Goal: Task Accomplishment & Management: Use online tool/utility

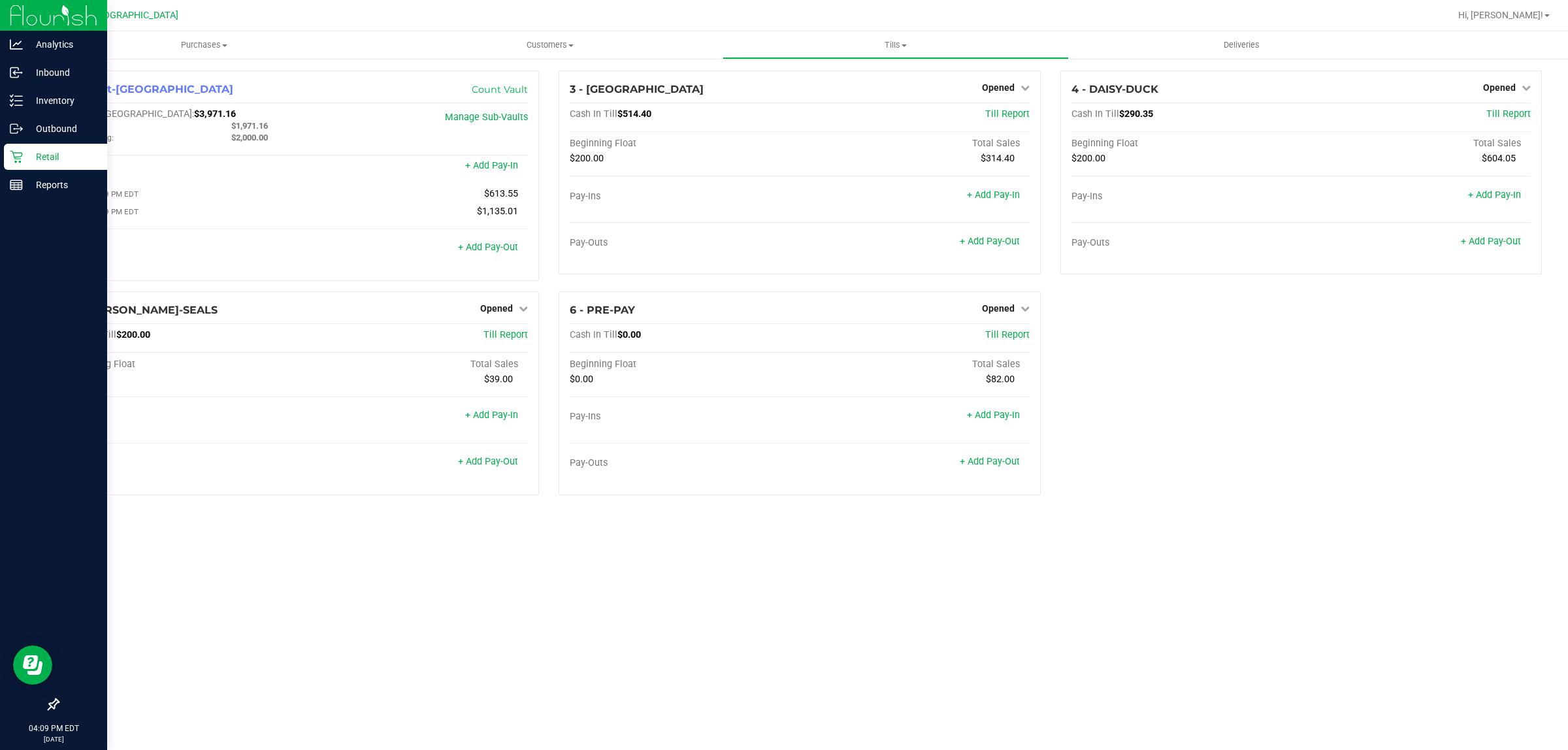
click at [53, 152] on p "Retail" at bounding box center [62, 157] width 79 height 16
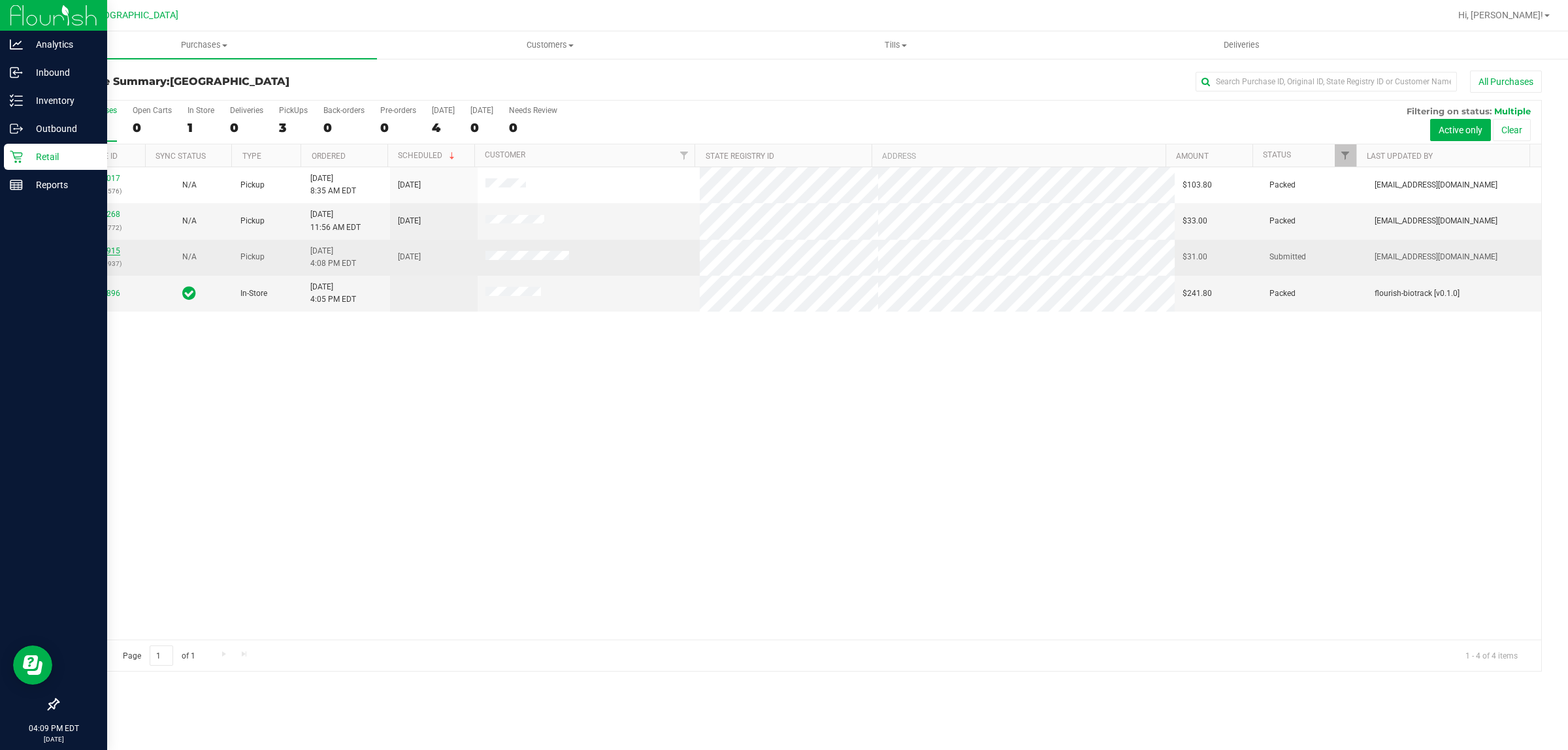
click at [108, 252] on link "11999915" at bounding box center [101, 251] width 37 height 9
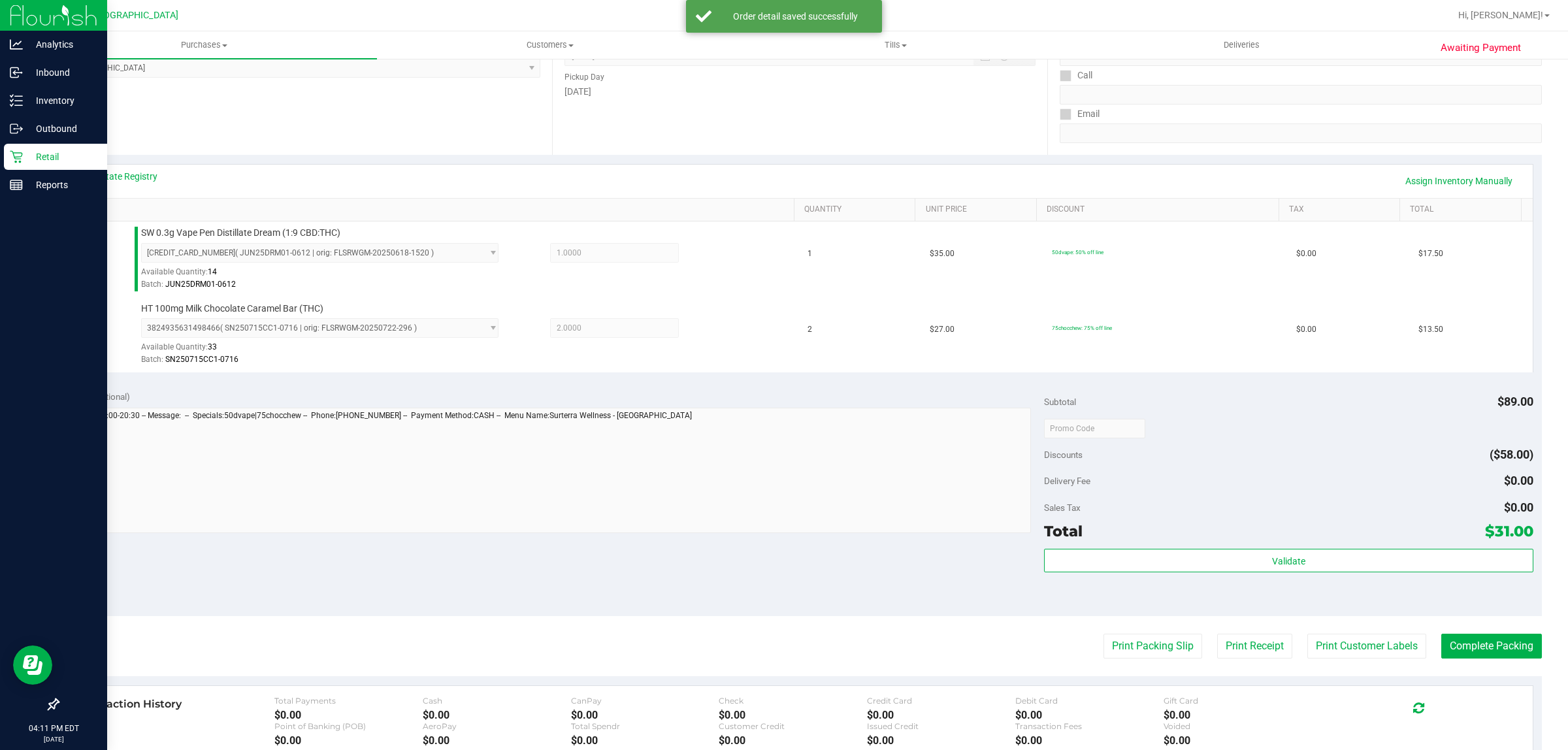
scroll to position [394, 0]
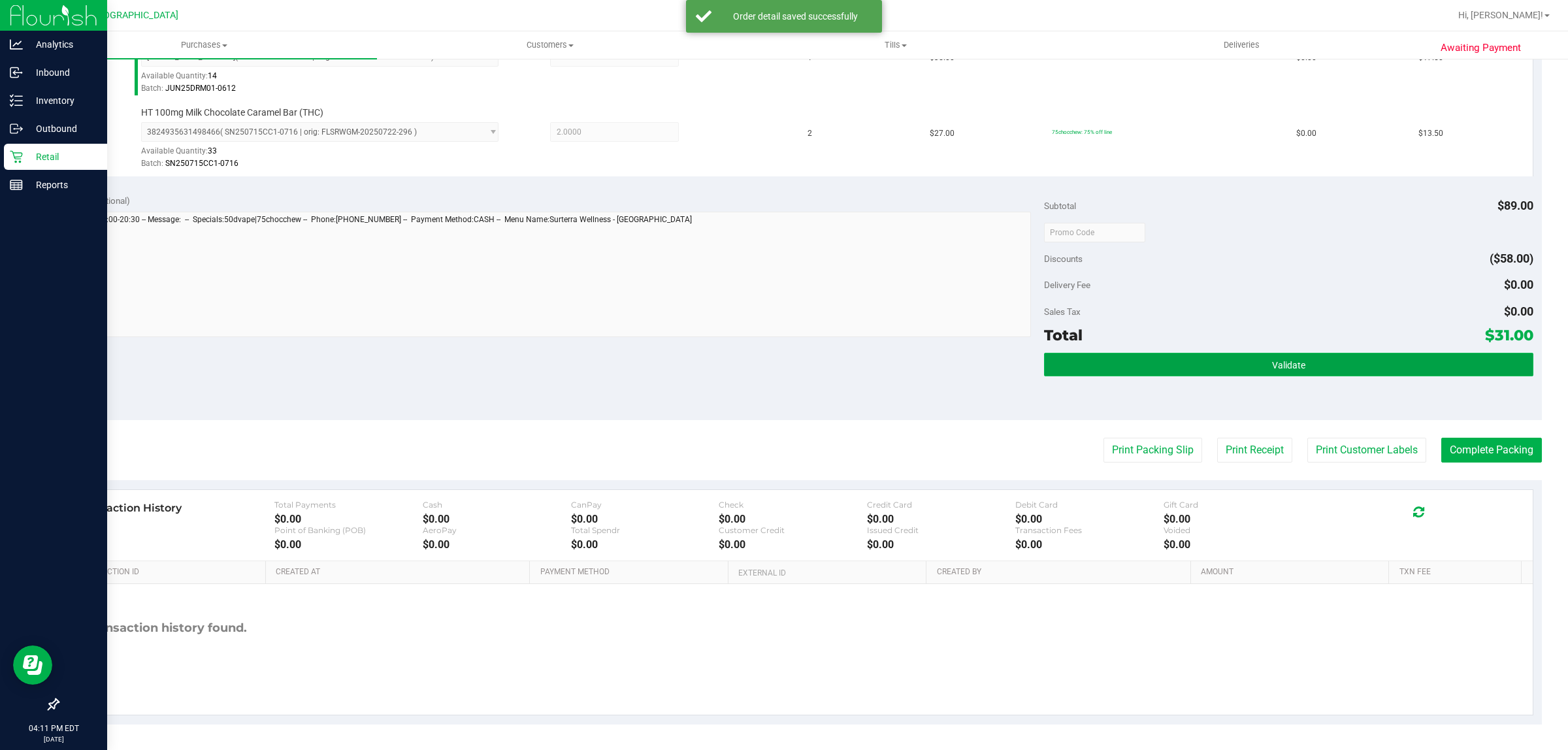
click at [1301, 366] on button "Validate" at bounding box center [1288, 364] width 488 height 23
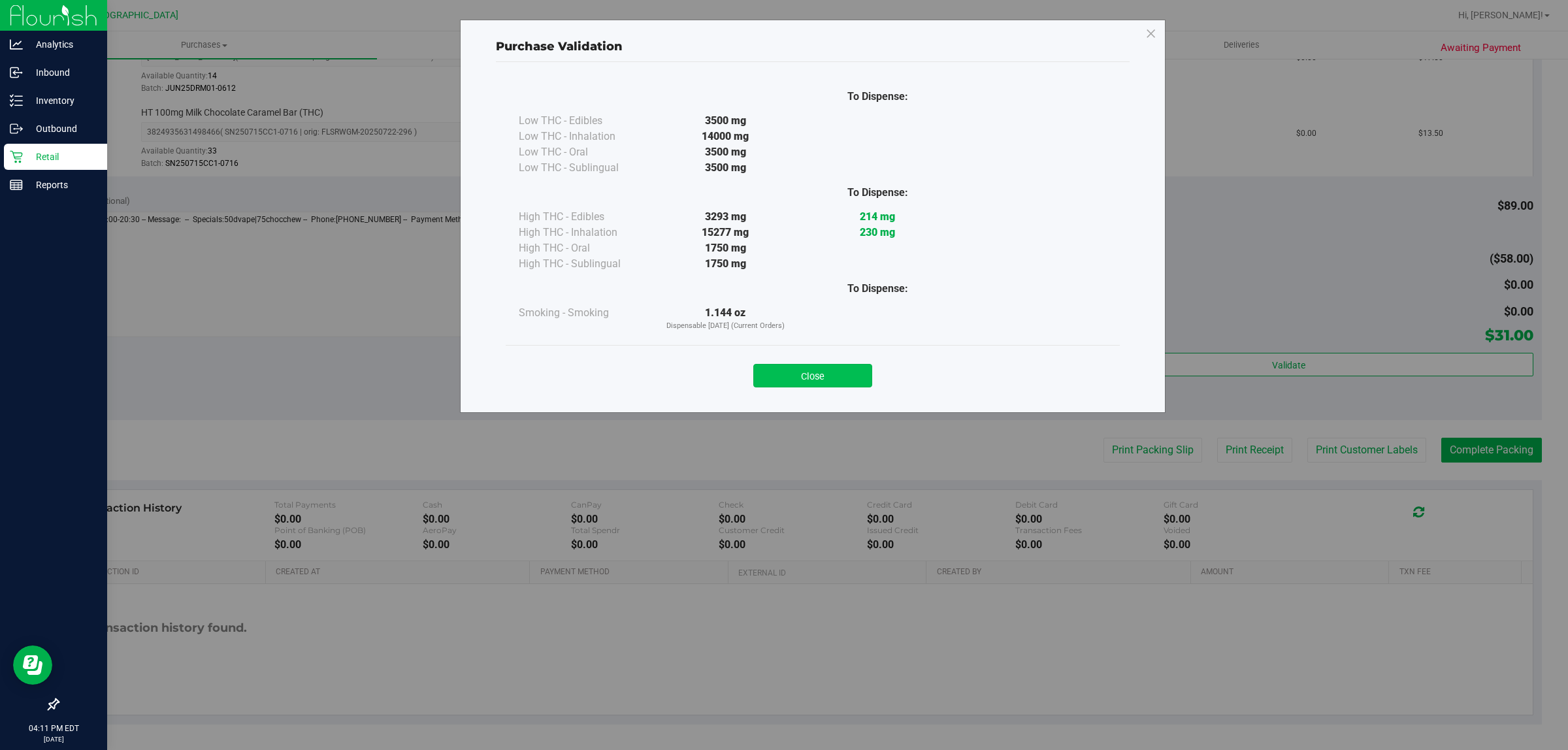
click at [860, 374] on button "Close" at bounding box center [813, 375] width 119 height 23
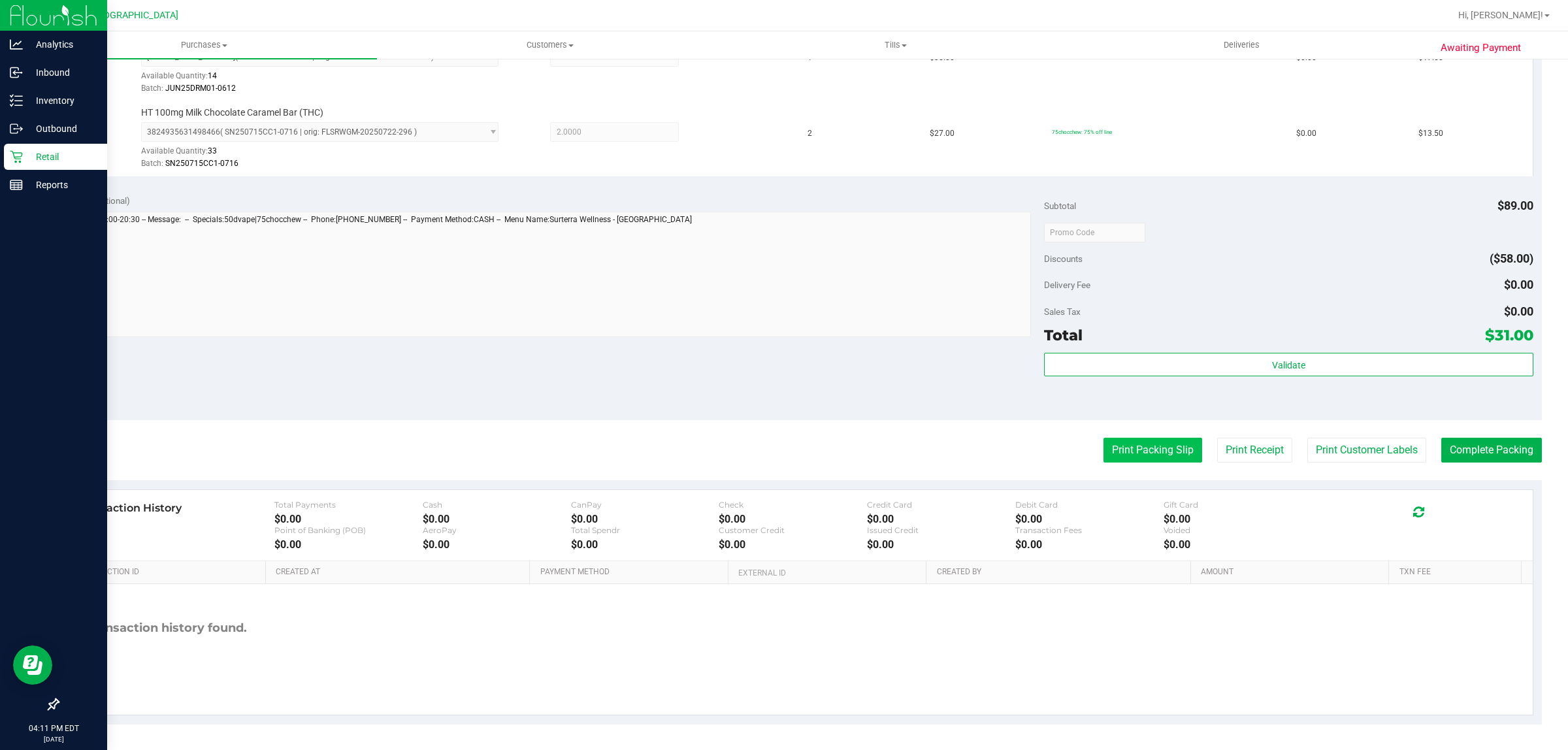
click at [1122, 451] on button "Print Packing Slip" at bounding box center [1152, 450] width 98 height 24
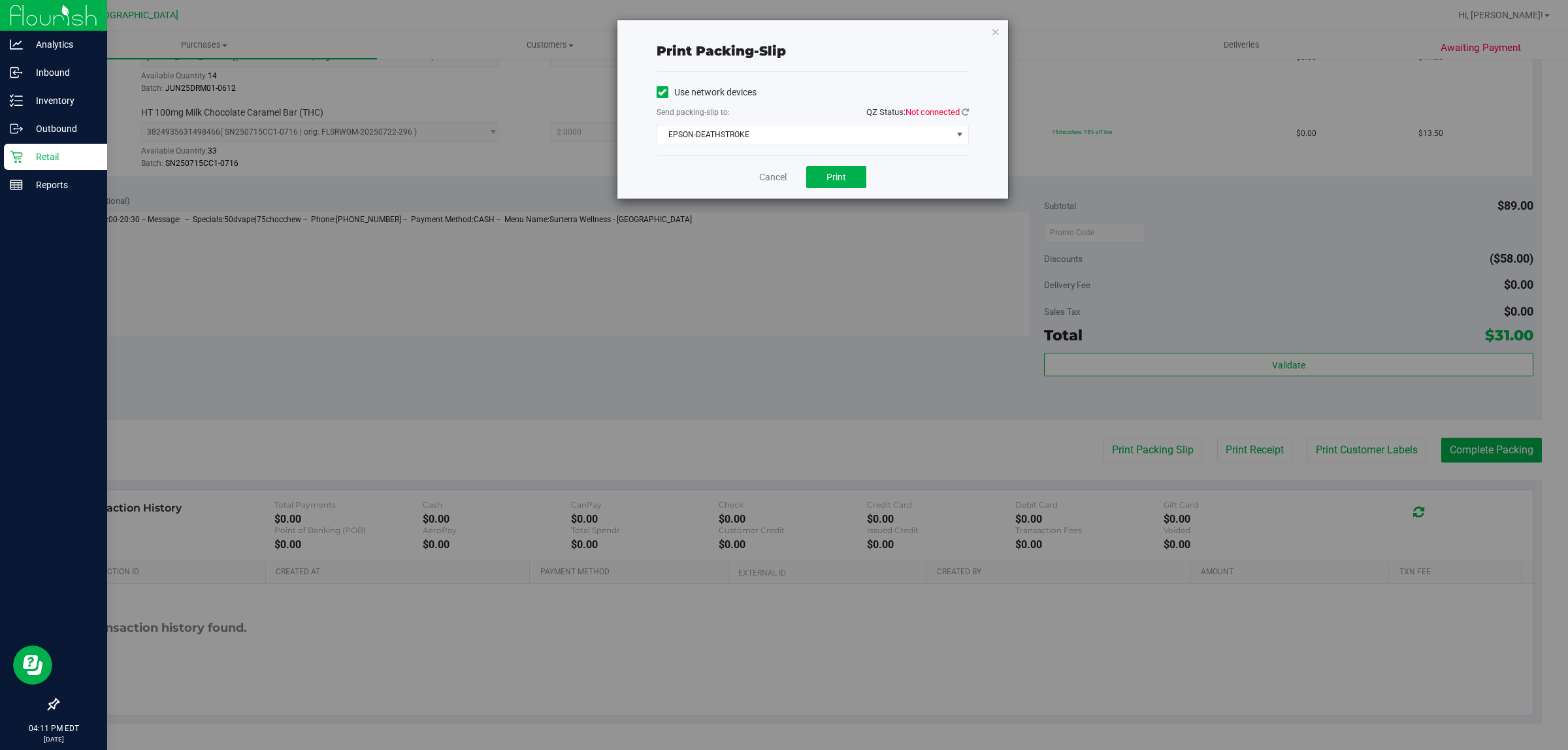
click at [959, 115] on span "QZ Status: Not connected" at bounding box center [917, 112] width 102 height 9
click at [968, 110] on div "Print packing-slip Use network devices Send packing-slip to: QZ Status: Not con…" at bounding box center [813, 110] width 391 height 178
click at [964, 112] on icon at bounding box center [965, 112] width 7 height 8
click at [849, 135] on span "EPSON-DEATHSTROKE" at bounding box center [804, 135] width 294 height 19
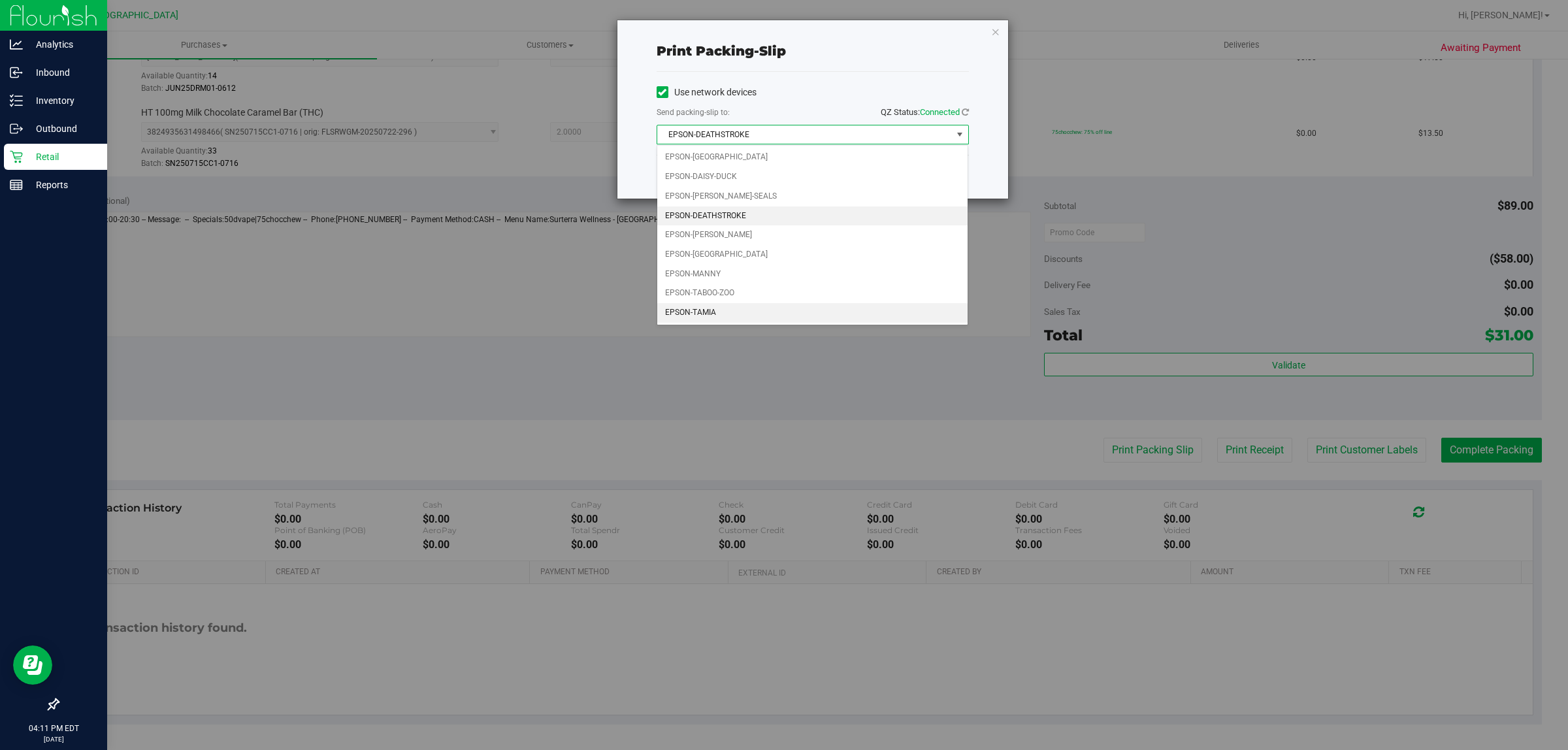
click at [767, 322] on li "EPSON-TAMIA" at bounding box center [813, 312] width 311 height 20
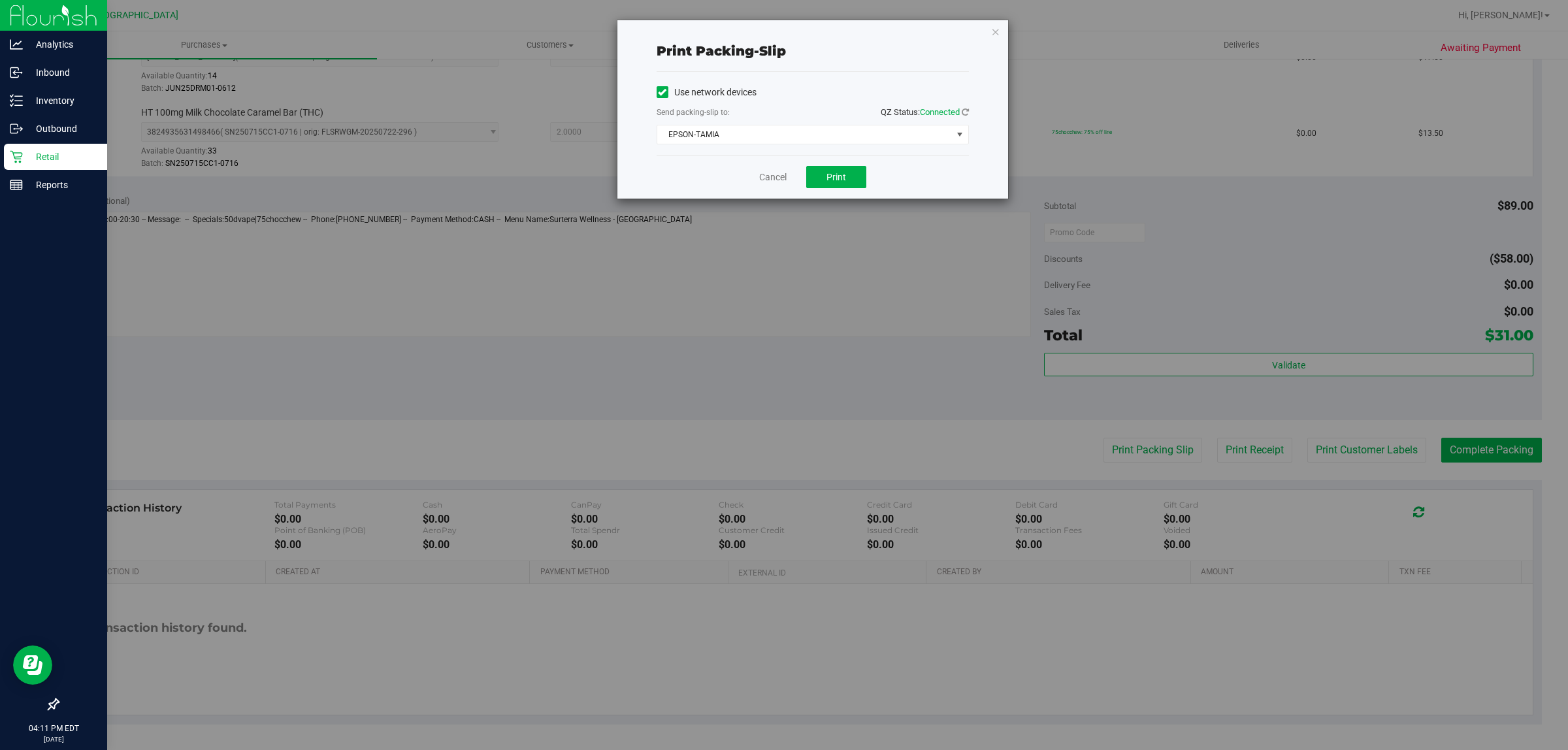
click at [833, 190] on div "Cancel Print" at bounding box center [812, 176] width 312 height 44
click at [838, 187] on button "Print" at bounding box center [836, 177] width 60 height 22
click at [995, 27] on icon "button" at bounding box center [995, 31] width 9 height 16
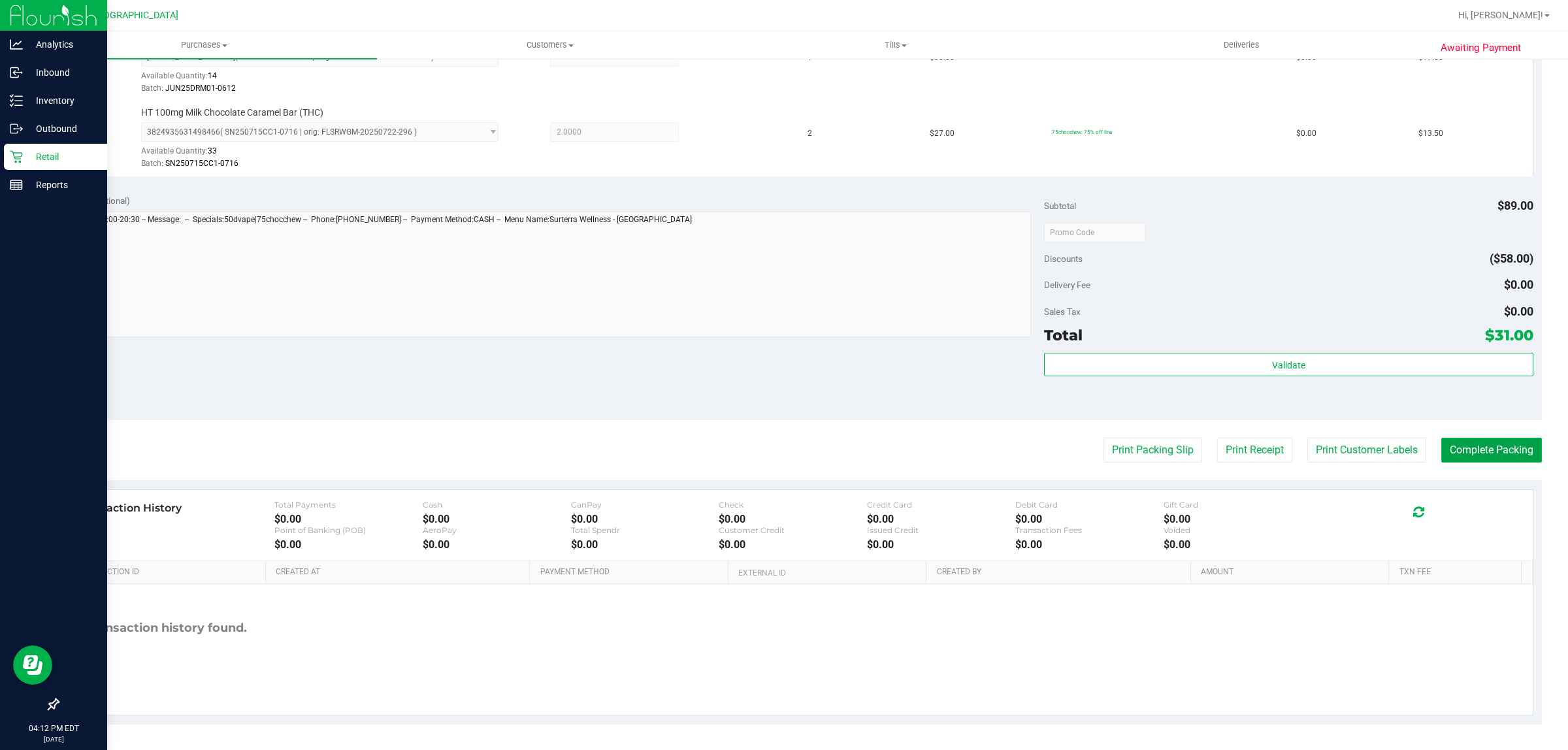
click at [1508, 461] on button "Complete Packing" at bounding box center [1491, 450] width 100 height 24
